Goal: Navigation & Orientation: Find specific page/section

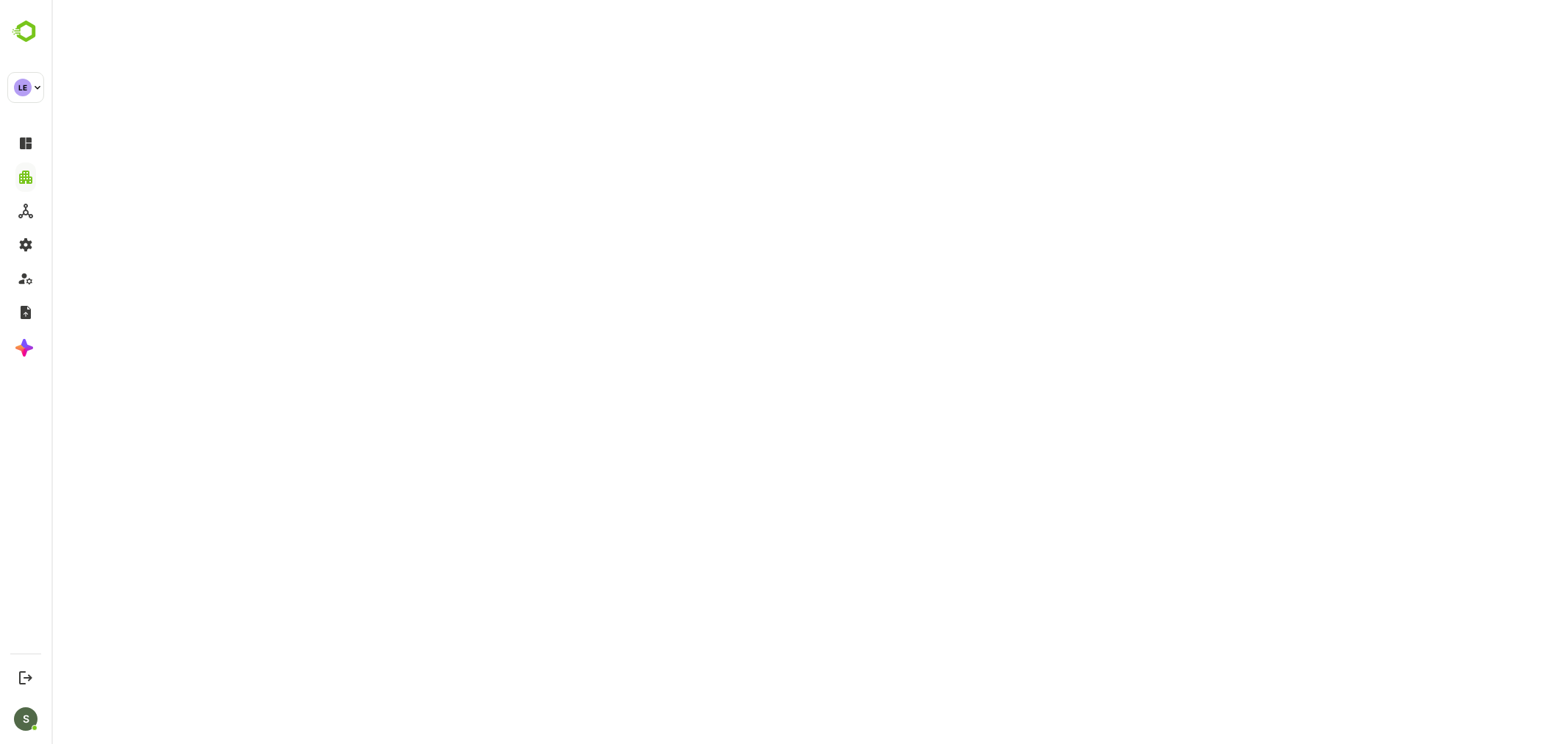
select select "***"
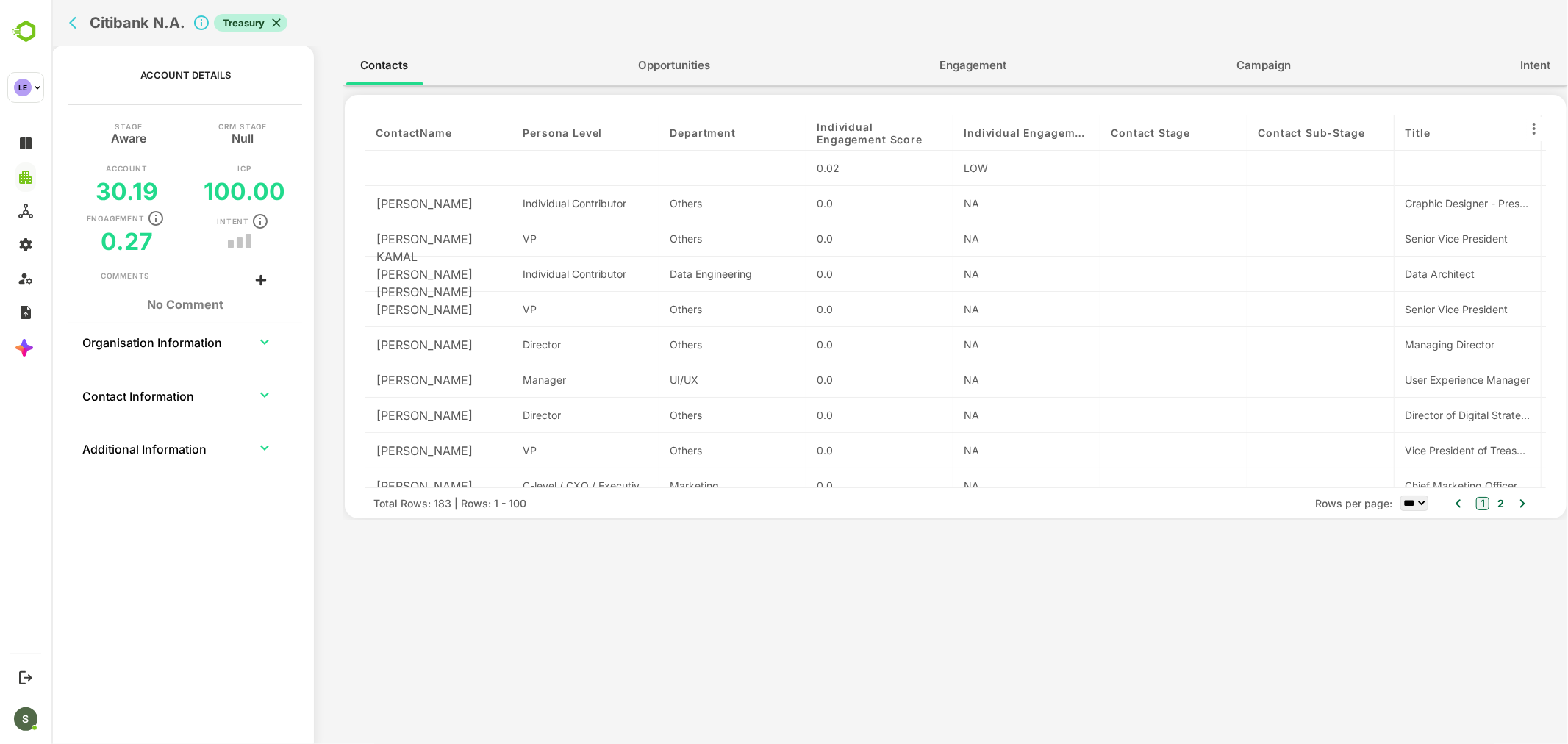
scroll to position [0, 1113]
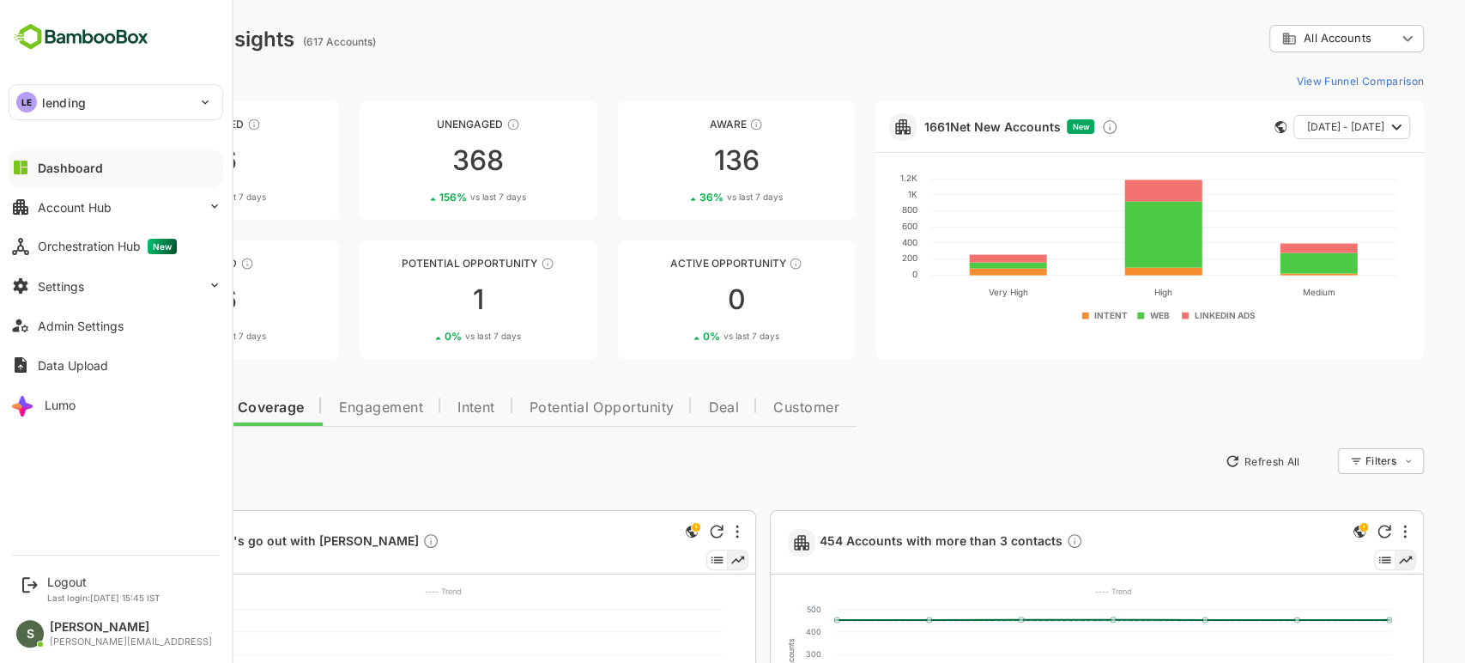
click at [66, 163] on div "Dashboard" at bounding box center [70, 167] width 65 height 15
